Goal: Information Seeking & Learning: Learn about a topic

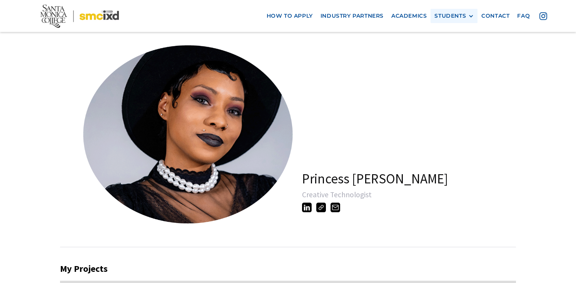
click at [460, 13] on div "STUDENTS" at bounding box center [450, 16] width 32 height 7
click at [459, 47] on link "Current Students" at bounding box center [468, 44] width 69 height 14
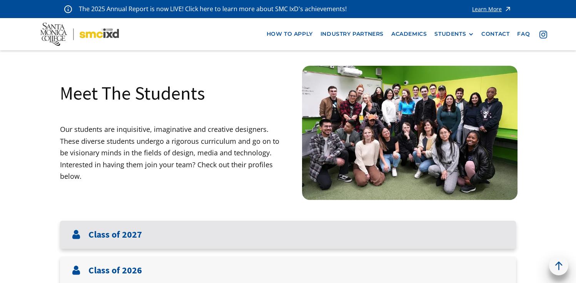
click at [242, 239] on div "Class of 2027" at bounding box center [288, 235] width 456 height 28
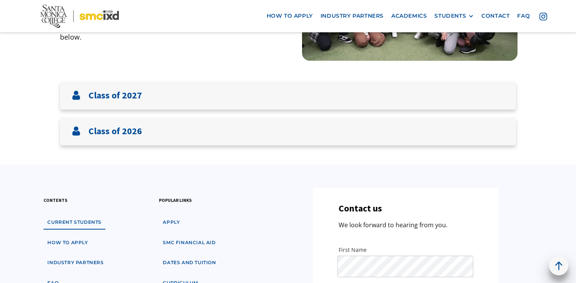
scroll to position [156, 0]
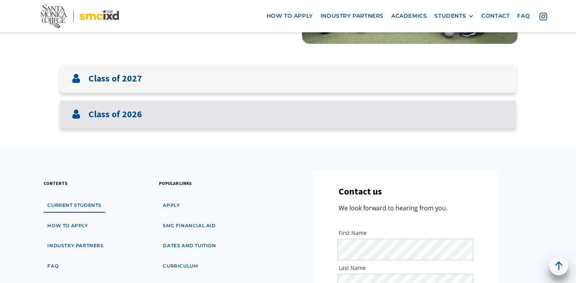
click at [158, 127] on div "Class of 2026" at bounding box center [288, 114] width 456 height 28
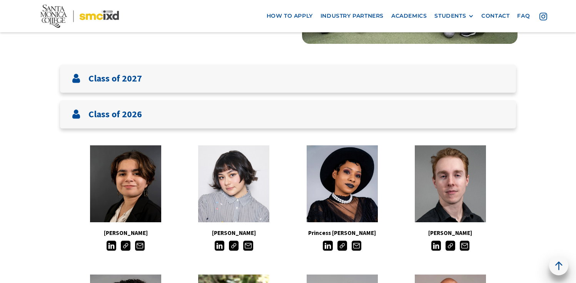
click at [231, 248] on img at bounding box center [234, 246] width 10 height 10
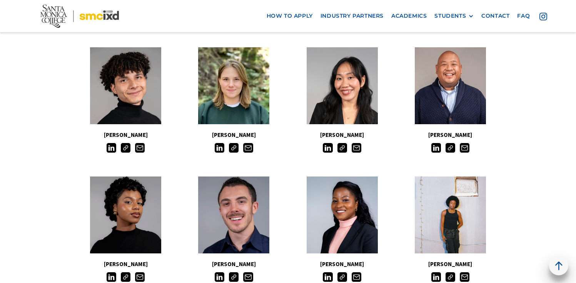
scroll to position [389, 0]
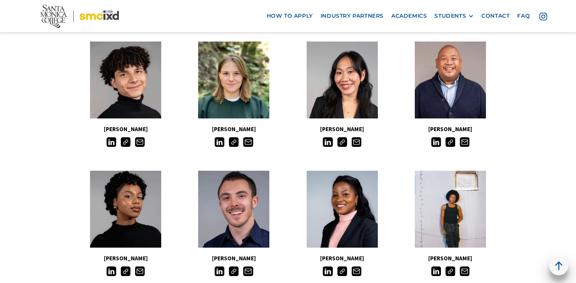
click at [450, 143] on img at bounding box center [450, 142] width 10 height 10
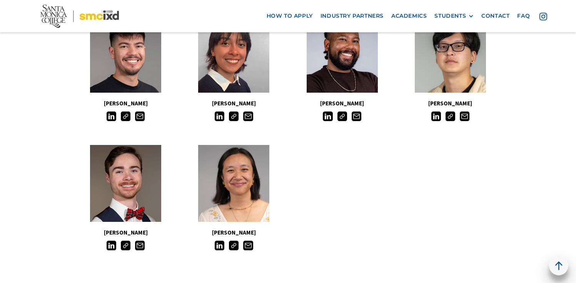
scroll to position [735, 0]
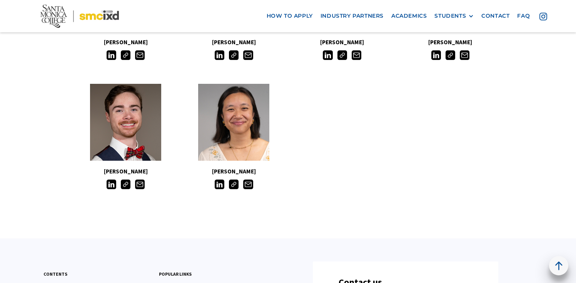
click at [125, 187] on img at bounding box center [126, 185] width 10 height 10
click at [236, 185] on img at bounding box center [234, 185] width 10 height 10
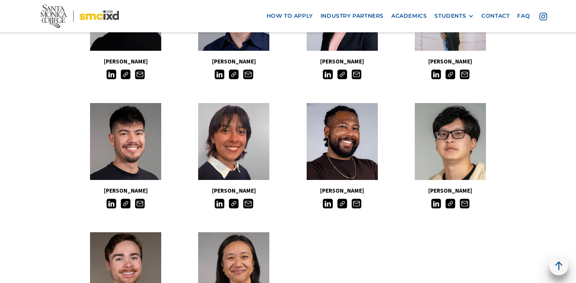
scroll to position [532, 0]
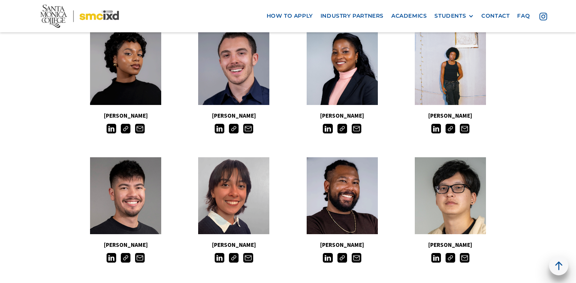
click at [342, 258] on img at bounding box center [342, 258] width 10 height 10
click at [453, 133] on img at bounding box center [450, 129] width 10 height 10
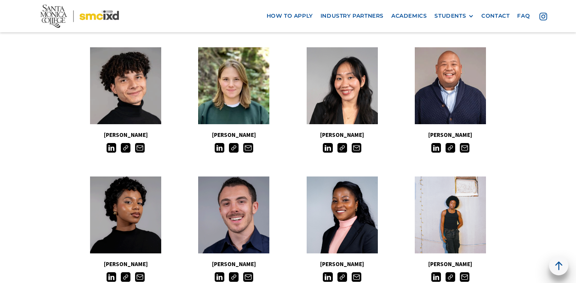
scroll to position [361, 0]
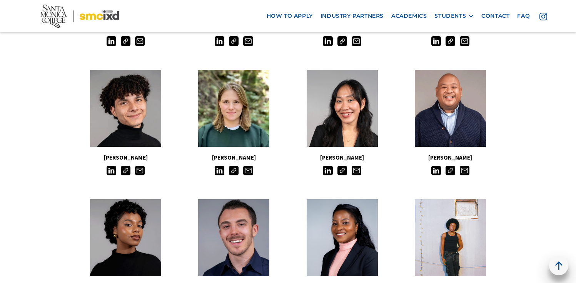
click at [233, 175] on img at bounding box center [234, 171] width 10 height 10
click at [341, 170] on img at bounding box center [342, 171] width 10 height 10
click at [126, 170] on img at bounding box center [126, 171] width 10 height 10
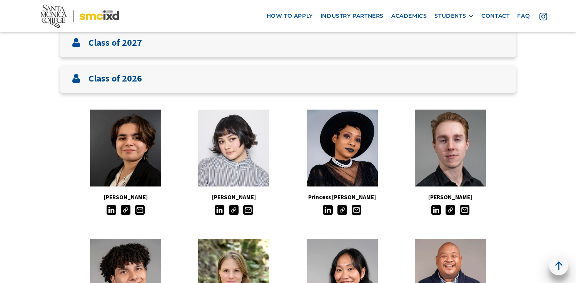
scroll to position [165, 0]
